Goal: Task Accomplishment & Management: Use online tool/utility

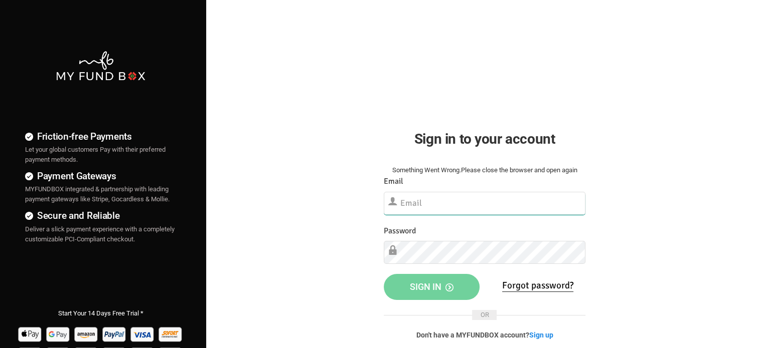
type input "[EMAIL_ADDRESS][DOMAIN_NAME]"
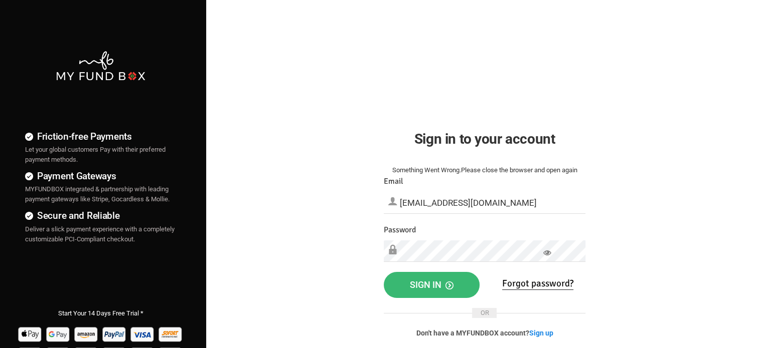
click at [410, 288] on span "Sign in" at bounding box center [432, 285] width 44 height 11
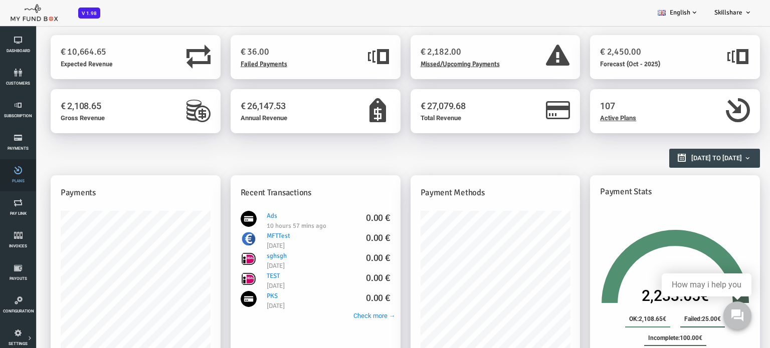
click at [13, 173] on icon at bounding box center [18, 170] width 30 height 8
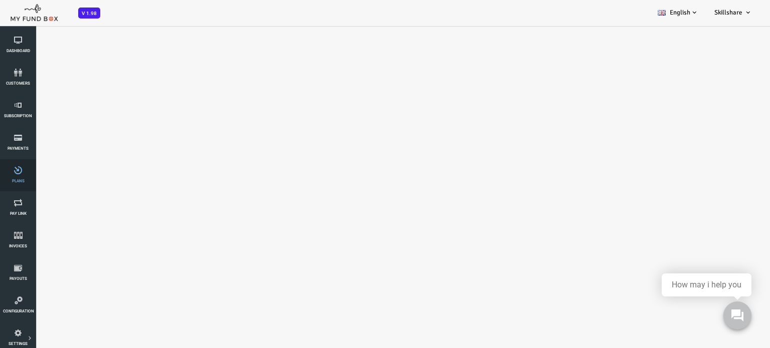
select select "100"
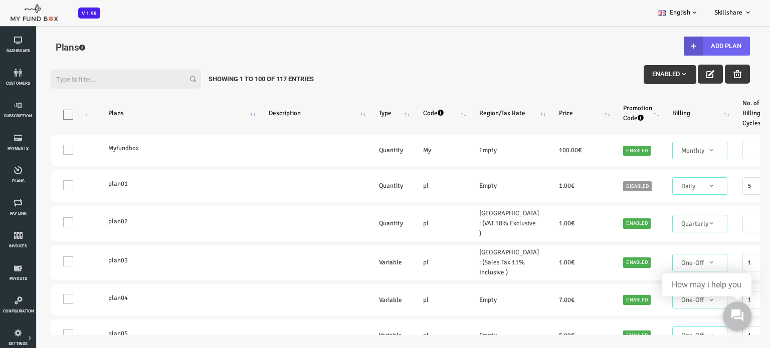
click at [705, 43] on button "Add Plan" at bounding box center [686, 46] width 66 height 19
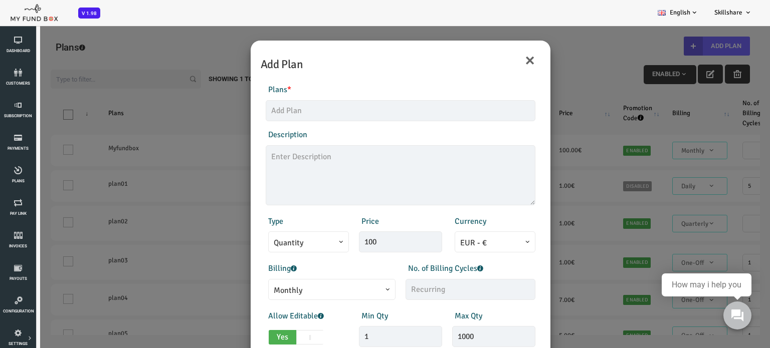
click at [505, 310] on div "Max Qty 1000 Invalid max qty" at bounding box center [463, 329] width 93 height 38
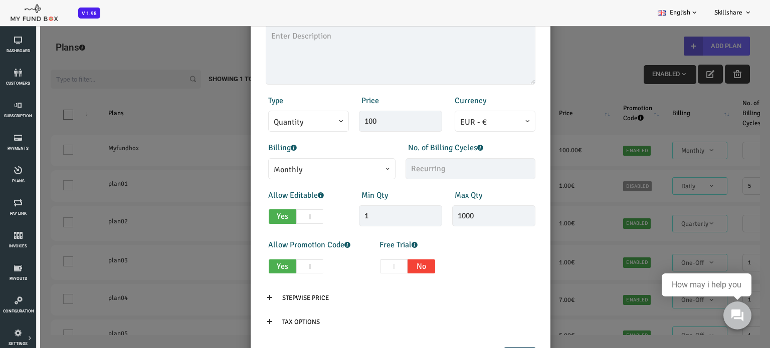
scroll to position [120, 0]
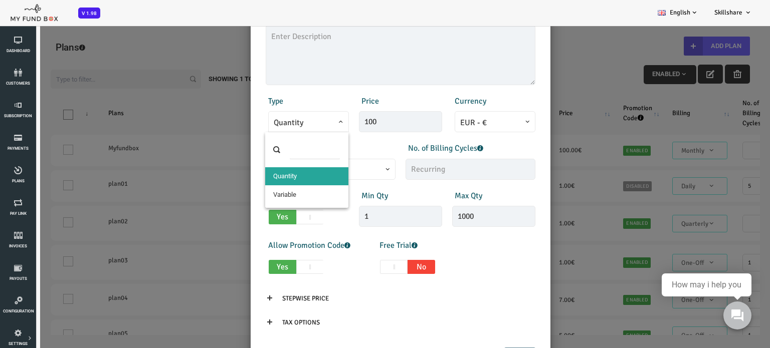
click at [243, 129] on span at bounding box center [243, 129] width 0 height 0
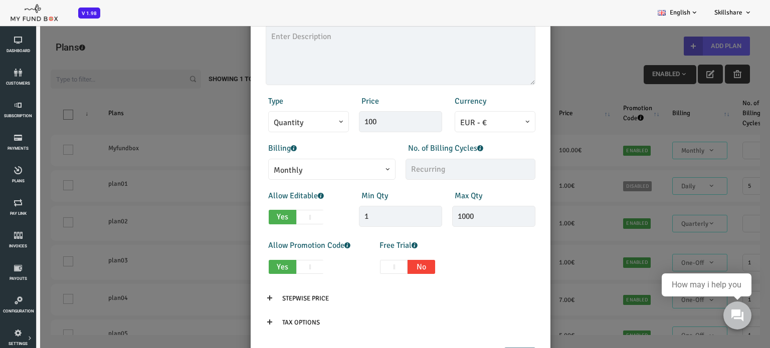
click at [268, 92] on div "Products Invoice Product is empty Plans * This field is required Description 1/…" at bounding box center [370, 150] width 290 height 394
click at [506, 76] on div "Description 1/255" at bounding box center [370, 47] width 280 height 77
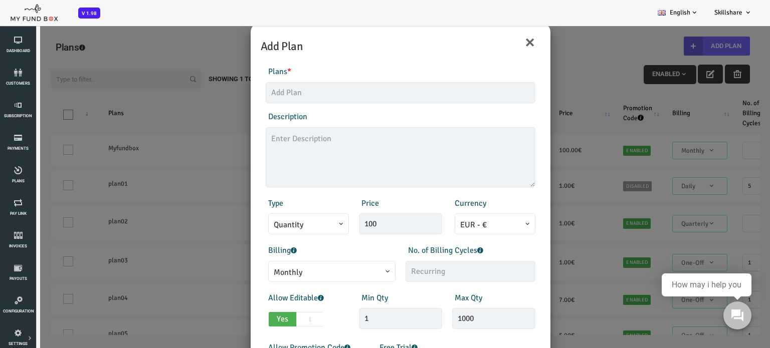
scroll to position [0, 0]
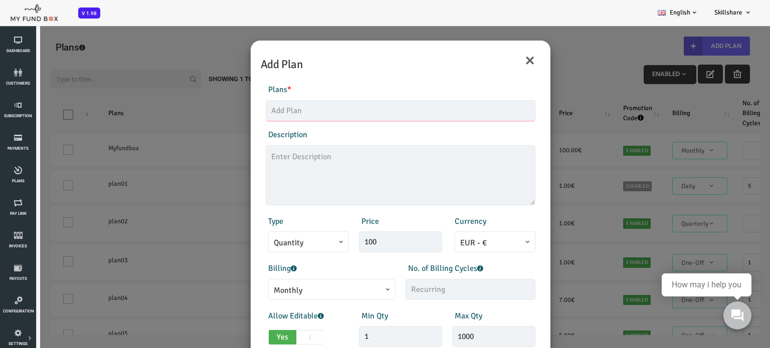
click at [297, 109] on input "text" at bounding box center [370, 110] width 270 height 21
click at [287, 90] on div "Plans * This field is required" at bounding box center [370, 103] width 280 height 38
click at [203, 166] on div "× Add Plan Products Invoice Product is empty Plans * This field is required Des…" at bounding box center [369, 199] width 739 height 348
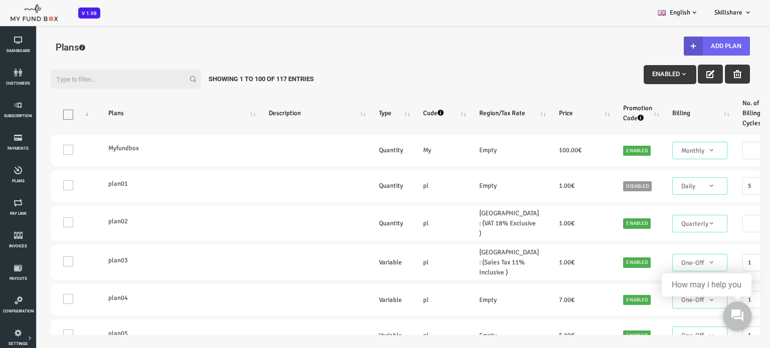
drag, startPoint x: 203, startPoint y: 166, endPoint x: 282, endPoint y: 338, distance: 189.1
click at [697, 45] on button "Add Plan" at bounding box center [686, 46] width 66 height 19
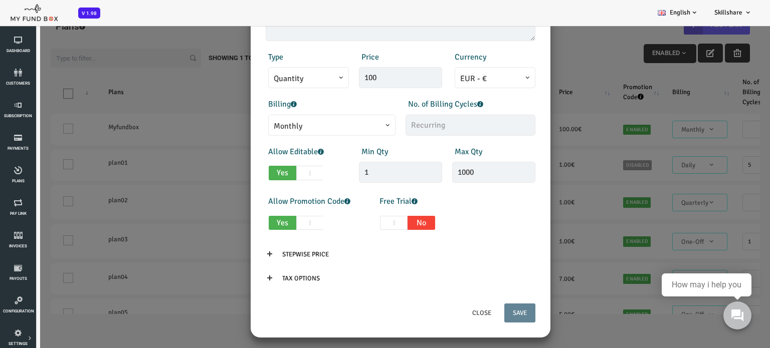
scroll to position [28, 0]
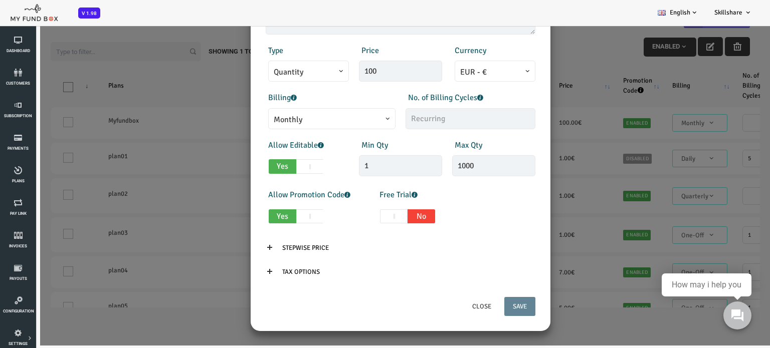
click at [281, 214] on span at bounding box center [280, 217] width 28 height 15
click at [245, 214] on input "Yes No" at bounding box center [241, 215] width 7 height 7
click at [255, 214] on span at bounding box center [252, 217] width 28 height 15
click at [217, 214] on input "Yes No" at bounding box center [214, 215] width 7 height 7
checkbox input "true"
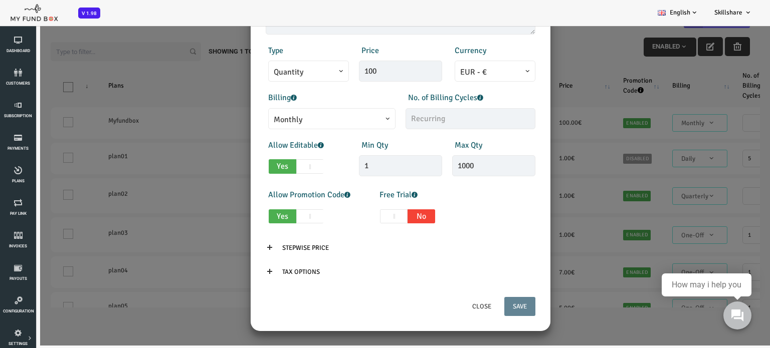
click at [240, 270] on icon at bounding box center [239, 272] width 8 height 8
click at [257, 269] on input "Tax Options" at bounding box center [270, 272] width 55 height 19
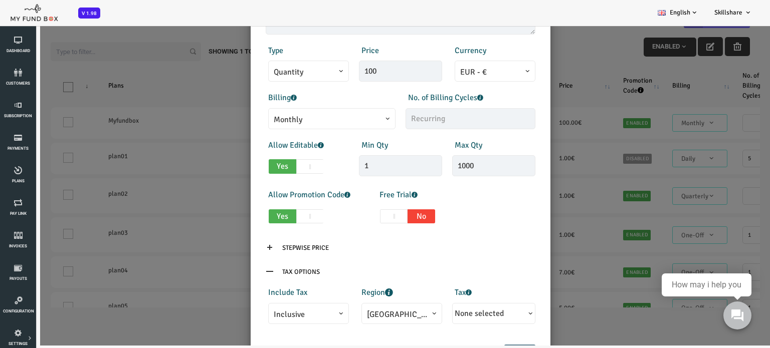
click at [239, 268] on icon at bounding box center [239, 272] width 8 height 8
click at [238, 271] on icon at bounding box center [239, 272] width 8 height 8
click at [265, 271] on input "Tax Options" at bounding box center [270, 272] width 55 height 19
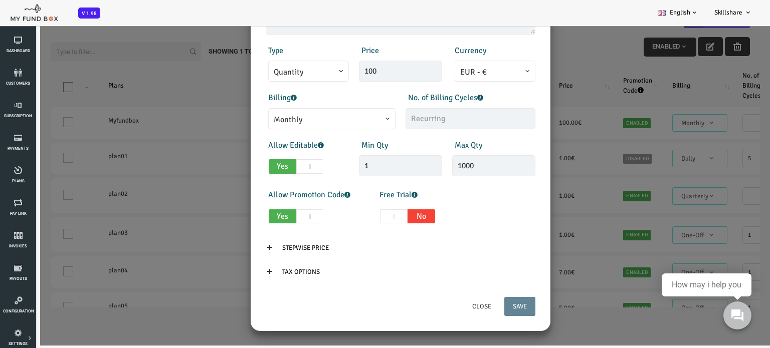
click at [159, 80] on div "× Add Plan Products Invoice Product is empty Plans * This field is required Des…" at bounding box center [369, 171] width 739 height 348
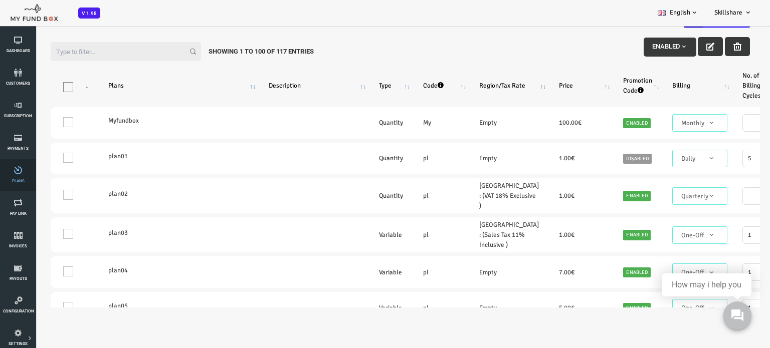
click at [14, 178] on link "Plans" at bounding box center [18, 175] width 30 height 32
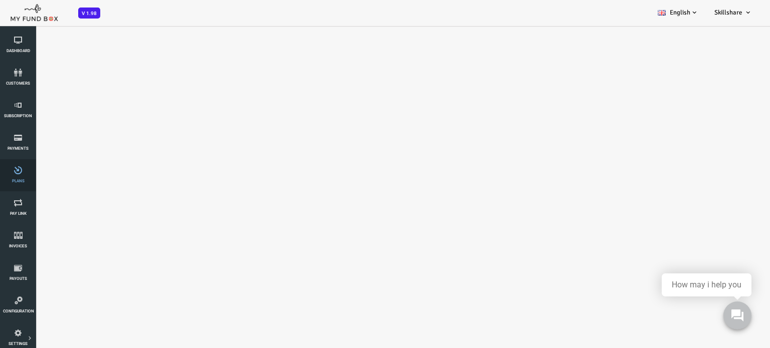
select select "100"
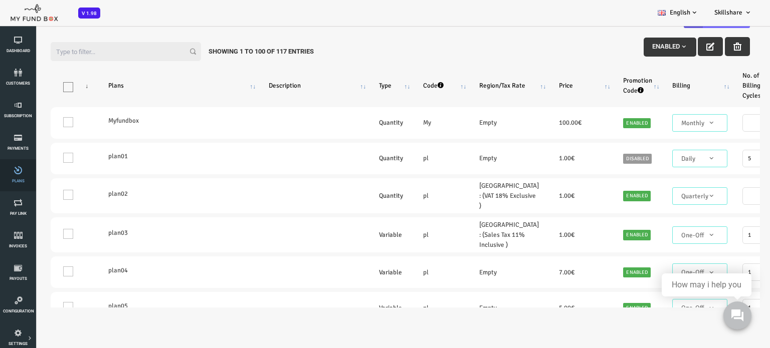
scroll to position [0, 0]
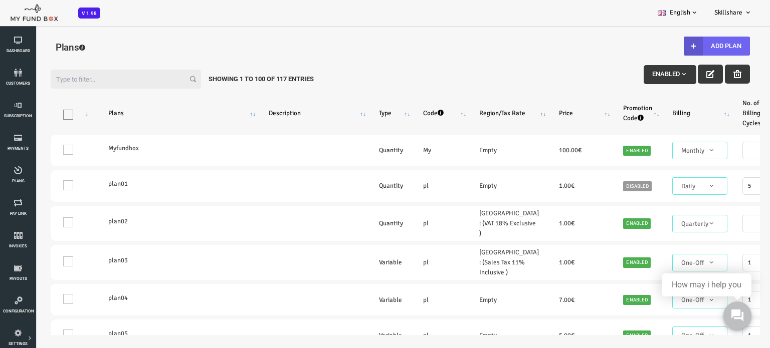
click at [683, 45] on button "Add Plan" at bounding box center [686, 46] width 66 height 19
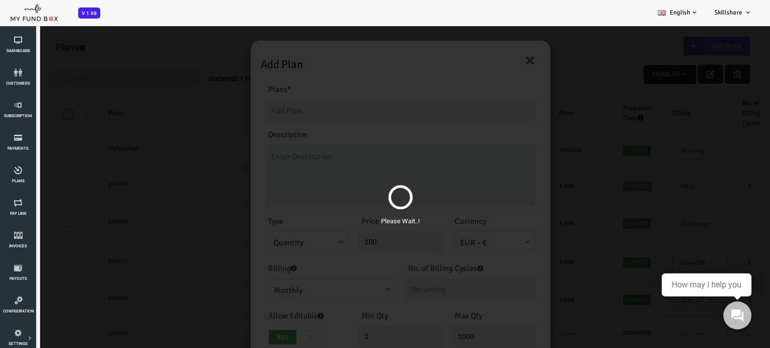
click at [495, 57] on div "Please Wait..!" at bounding box center [369, 199] width 739 height 348
